Goal: Check status

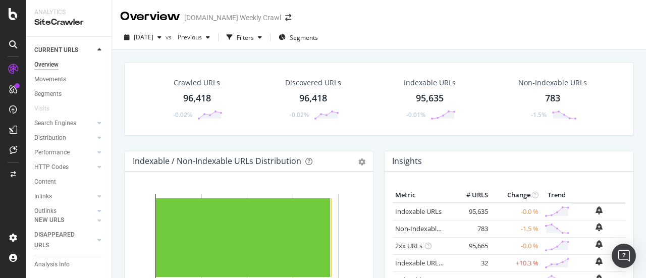
click at [378, 144] on div "Crawled URLs 96,418 -0.02% Discovered URLs 96,418 -0.02% Indexable URLs 95,635 …" at bounding box center [379, 106] width 520 height 89
click at [113, 163] on div "Crawled URLs 96,418 -0.02% Discovered URLs 96,418 -0.02% Indexable URLs 95,635 …" at bounding box center [379, 189] width 534 height 278
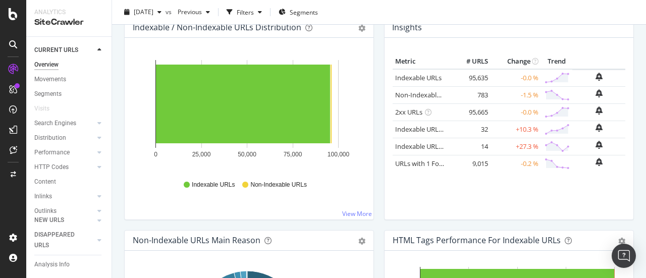
scroll to position [134, 0]
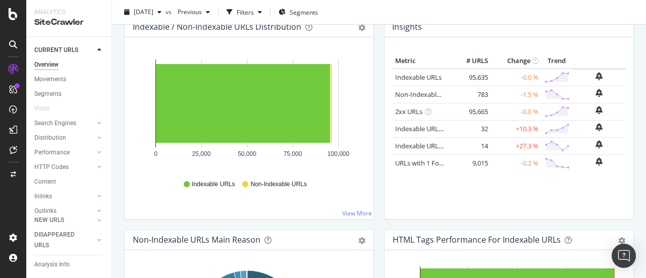
click at [115, 154] on div "Crawled URLs 96,418 -0.02% Discovered URLs 96,418 -0.02% Indexable URLs 95,635 …" at bounding box center [379, 55] width 534 height 278
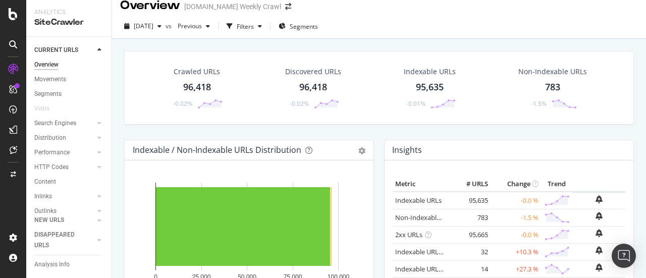
scroll to position [0, 0]
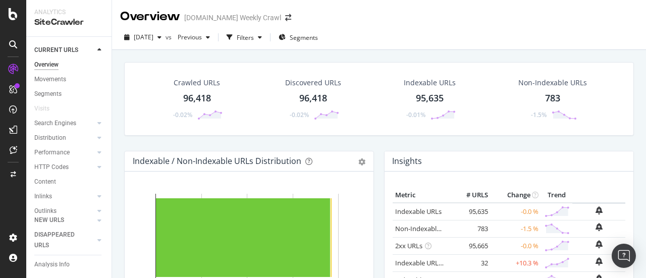
click at [115, 154] on div "Crawled URLs 96,418 -0.02% Discovered URLs 96,418 -0.02% Indexable URLs 95,635 …" at bounding box center [379, 189] width 534 height 278
click at [116, 145] on div "Crawled URLs 96,418 -0.02% Discovered URLs 96,418 -0.02% Indexable URLs 95,635 …" at bounding box center [379, 189] width 534 height 278
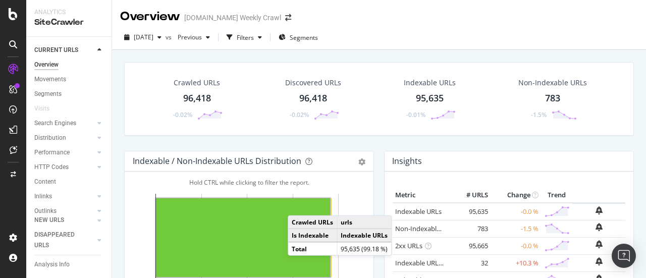
click at [486, 46] on div "[DATE] vs Previous Filters Segments" at bounding box center [379, 39] width 534 height 20
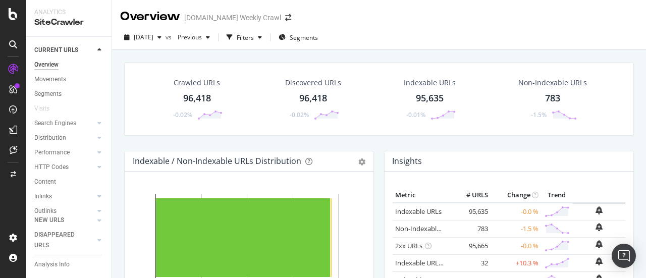
click at [117, 225] on div "Crawled URLs 96,418 -0.02% Discovered URLs 96,418 -0.02% Indexable URLs 95,635 …" at bounding box center [379, 189] width 534 height 278
click at [118, 134] on div "Crawled URLs 96,418 -0.02% Discovered URLs 96,418 -0.02% Indexable URLs 95,635 …" at bounding box center [379, 189] width 534 height 278
click at [117, 93] on div "Crawled URLs 96,418 -0.02% Discovered URLs 96,418 -0.02% Indexable URLs 95,635 …" at bounding box center [379, 189] width 534 height 278
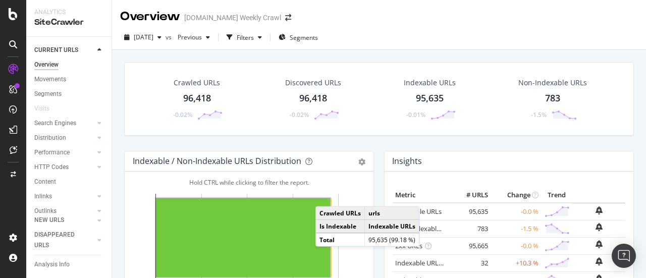
click at [431, 50] on div "Crawled URLs 96,418 -0.02% Discovered URLs 96,418 -0.02% Indexable URLs 95,635 …" at bounding box center [379, 189] width 534 height 278
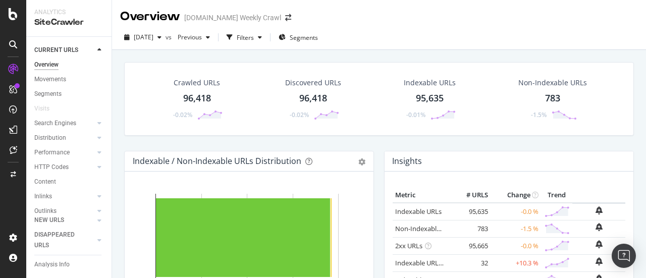
click at [116, 138] on div "Crawled URLs 96,418 -0.02% Discovered URLs 96,418 -0.02% Indexable URLs 95,635 …" at bounding box center [379, 189] width 534 height 278
